Goal: Obtain resource: Download file/media

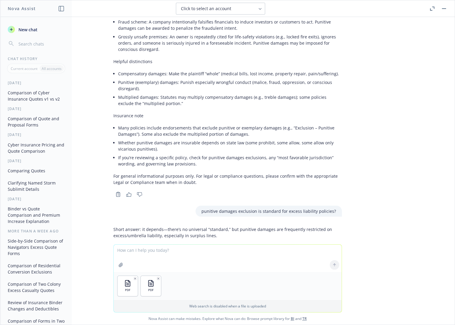
scroll to position [1508, 0]
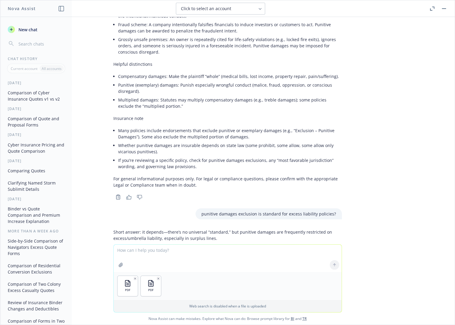
drag, startPoint x: 384, startPoint y: 161, endPoint x: 390, endPoint y: 157, distance: 6.9
click at [384, 161] on div "pdf CFC Quote v2.pdf pdf CFC Quote.pdf compare quotes v1 to v2 and note any dif…" at bounding box center [227, 130] width 455 height 227
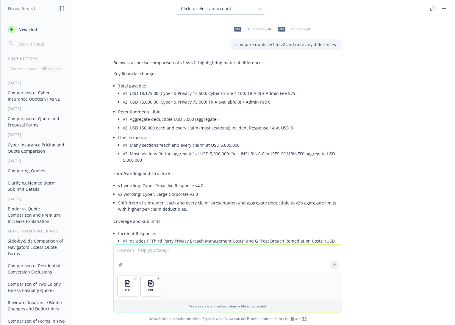
scroll to position [0, 0]
drag, startPoint x: 233, startPoint y: 45, endPoint x: 345, endPoint y: 46, distance: 111.7
click at [345, 46] on div "pdf CFC Quote v2.pdf pdf CFC Quote.pdf compare quotes v1 to v2 and note any dif…" at bounding box center [227, 130] width 455 height 227
copy p "compare quotes v1 to v2 and note any differences"
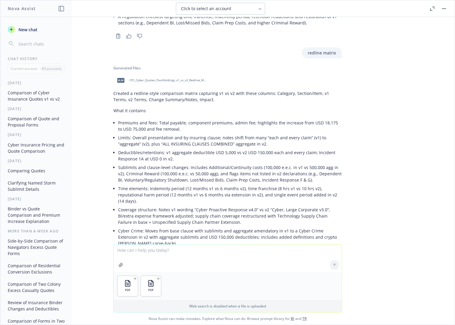
scroll to position [629, 0]
click at [170, 247] on textarea at bounding box center [228, 258] width 228 height 27
paste textarea "compare quotes v1 to v2 and note any differences"
type textarea "compare quotes v1 to v2 and note any differences"
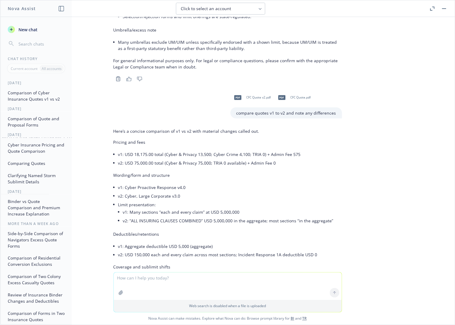
scroll to position [4033, 0]
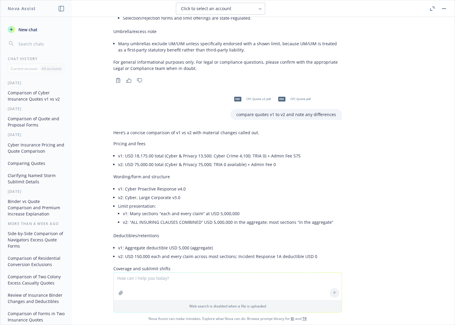
click at [413, 66] on div "pdf CFC Quote v2.pdf pdf CFC Quote.pdf compare quotes v1 to v2 and note any dif…" at bounding box center [227, 144] width 455 height 255
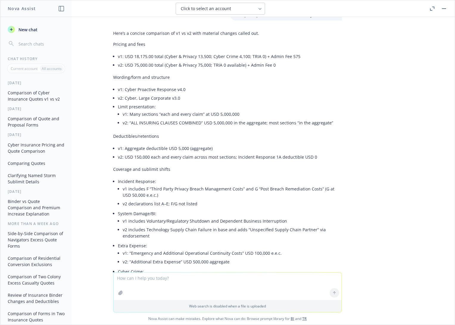
scroll to position [4166, 0]
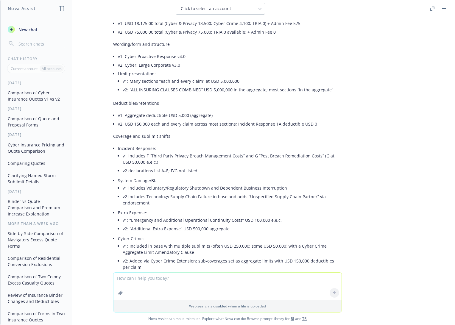
click at [420, 155] on div "pdf CFC Quote v2.pdf pdf CFC Quote.pdf compare quotes v1 to v2 and note any dif…" at bounding box center [227, 144] width 454 height 255
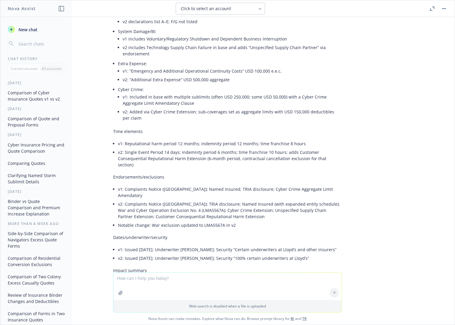
scroll to position [4331, 0]
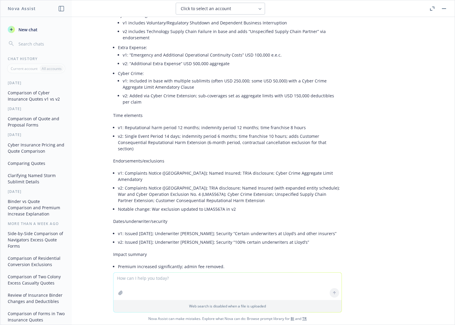
click at [172, 276] on textarea at bounding box center [227, 286] width 228 height 27
type textarea "yes"
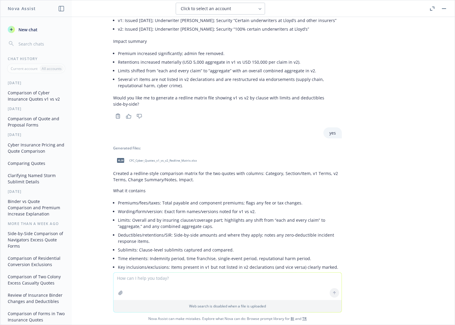
scroll to position [4551, 0]
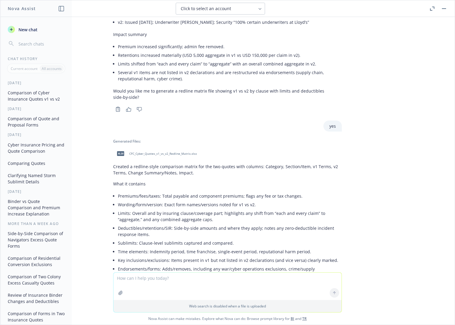
click at [156, 152] on span "CFC_Cyber_Quotes_v1_vs_v2_Redline_Matrix.xlsx" at bounding box center [163, 154] width 68 height 4
